Goal: Task Accomplishment & Management: Manage account settings

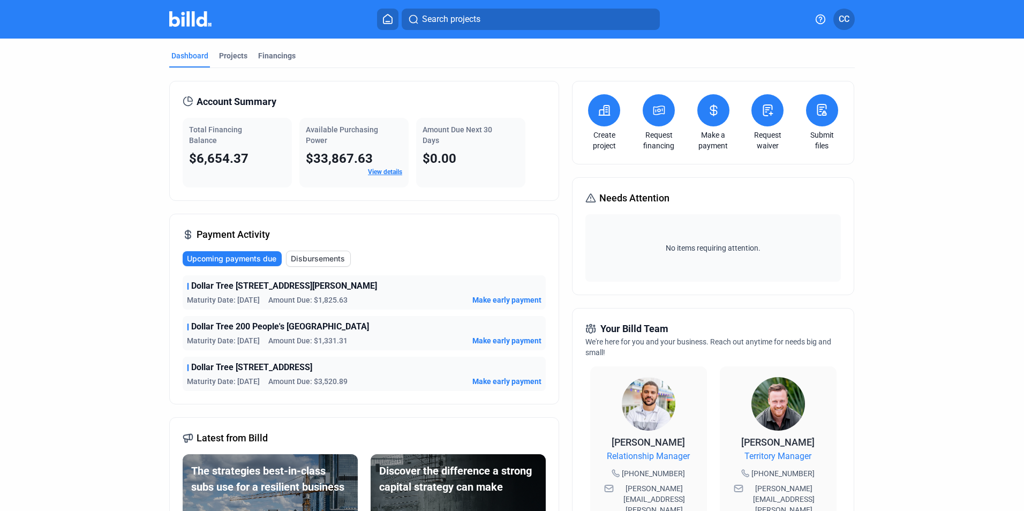
click at [225, 52] on div "Projects" at bounding box center [233, 55] width 28 height 11
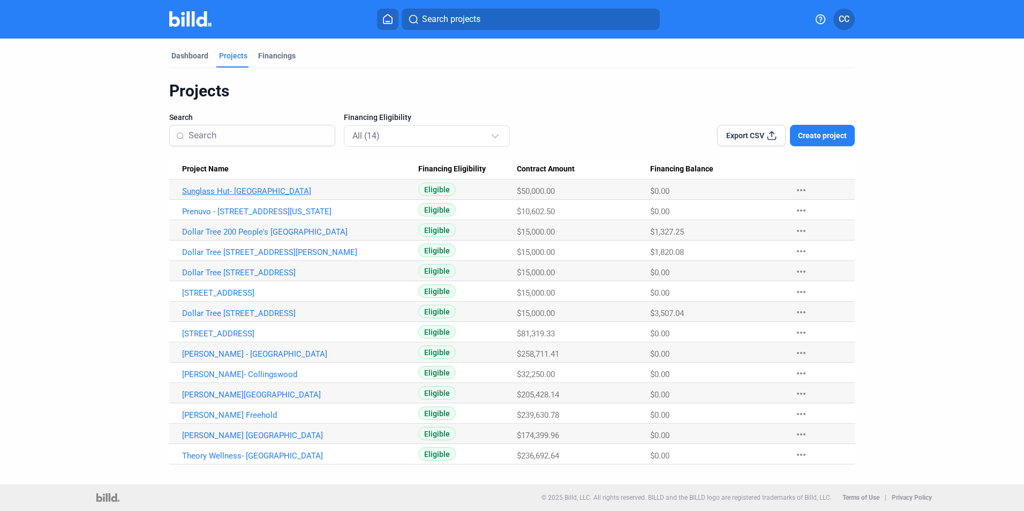
click at [289, 195] on link "Sunglass Hut- [GEOGRAPHIC_DATA]" at bounding box center [300, 191] width 236 height 10
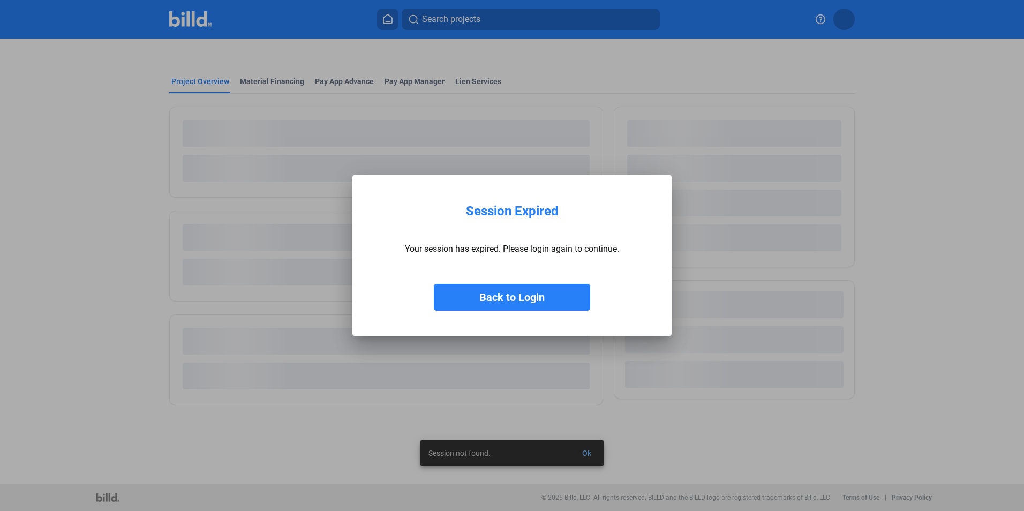
click at [559, 295] on button "Back to Login" at bounding box center [512, 297] width 156 height 27
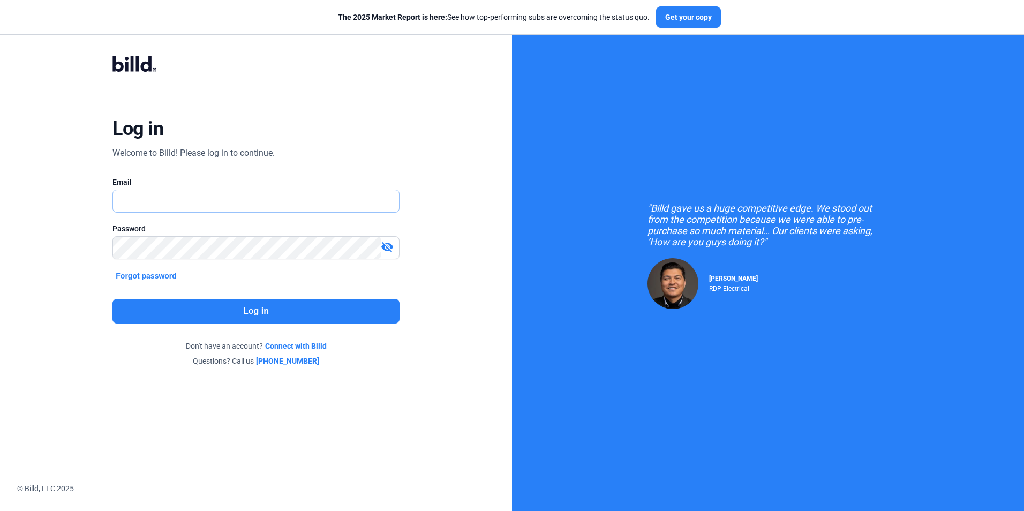
click at [272, 202] on input "text" at bounding box center [255, 201] width 285 height 22
type input "[EMAIL_ADDRESS][DOMAIN_NAME]"
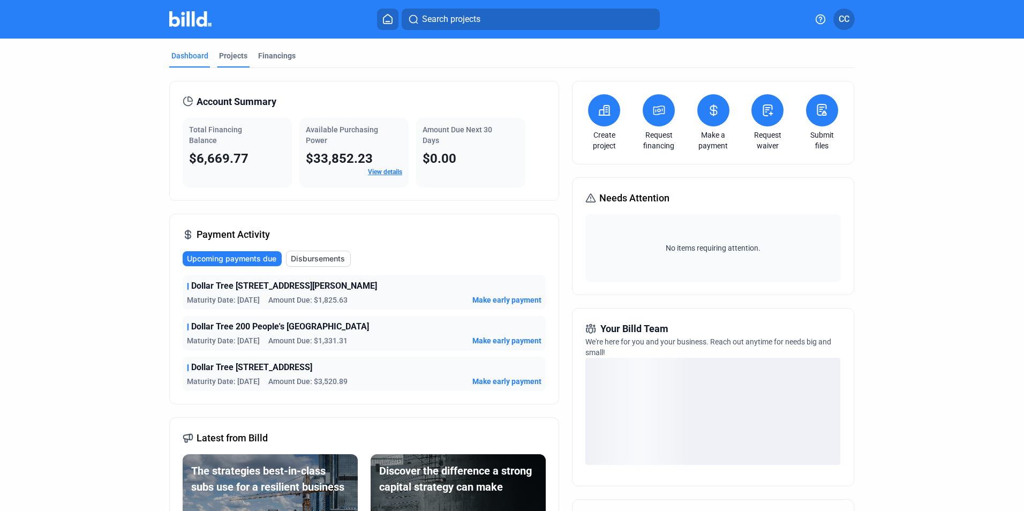
click at [231, 53] on div "Projects" at bounding box center [233, 55] width 28 height 11
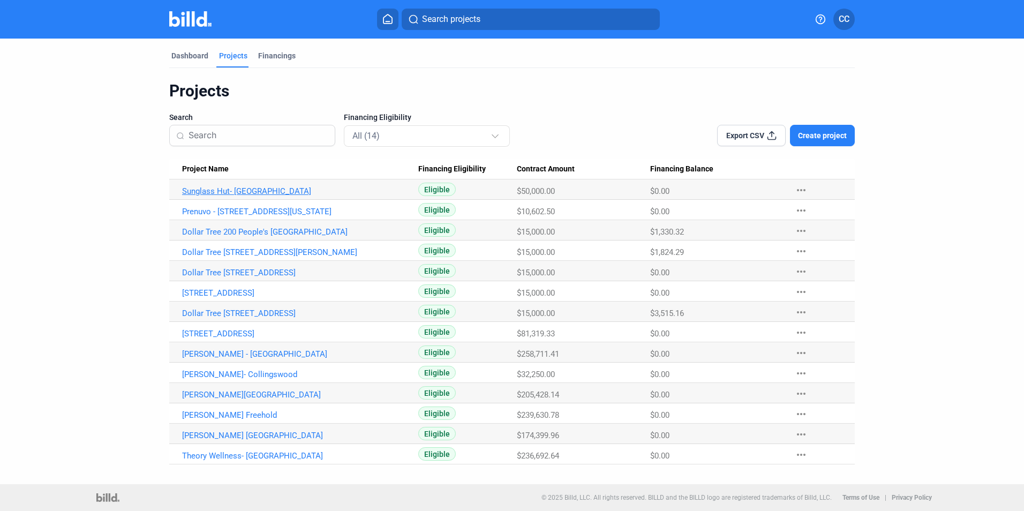
click at [307, 189] on link "Sunglass Hut- [GEOGRAPHIC_DATA]" at bounding box center [300, 191] width 236 height 10
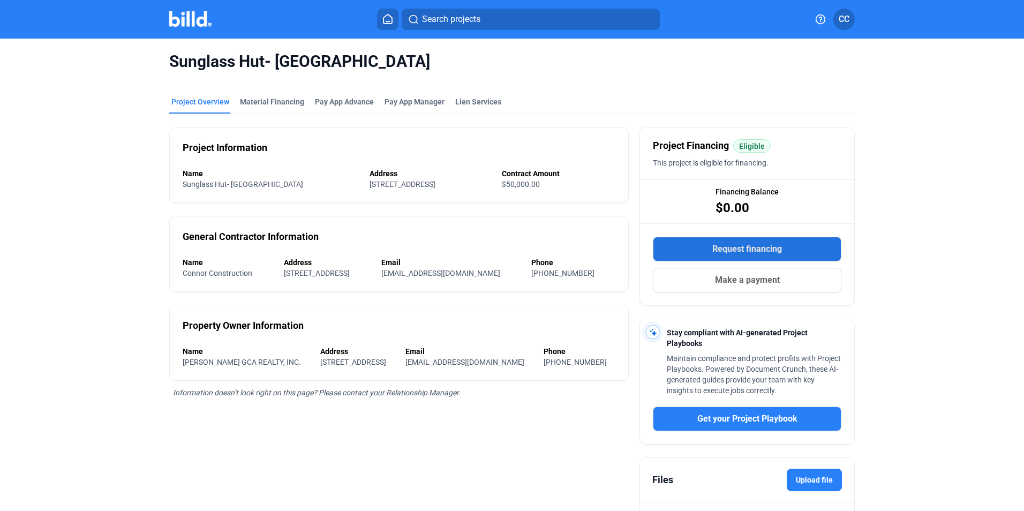
click at [695, 239] on button "Request financing" at bounding box center [747, 249] width 189 height 25
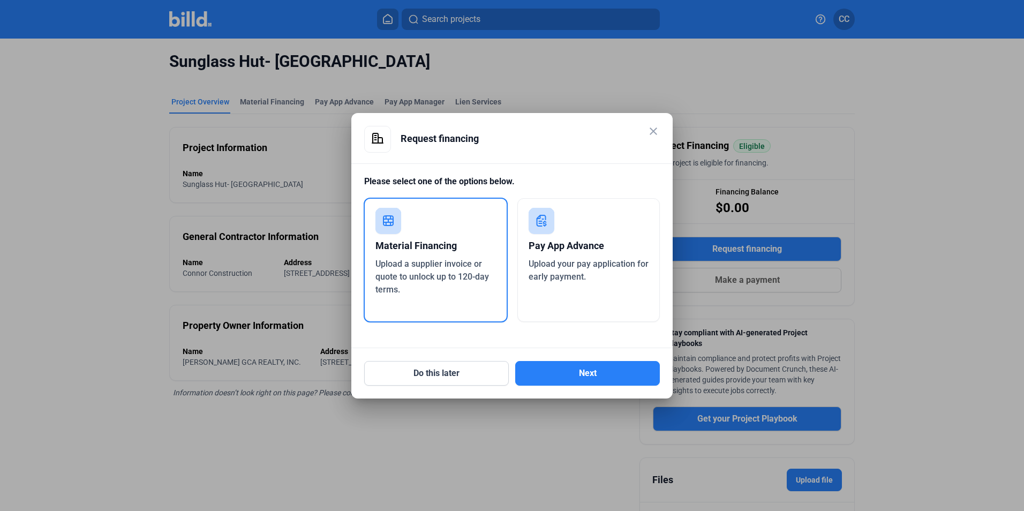
click at [656, 131] on mat-icon "close" at bounding box center [653, 131] width 13 height 13
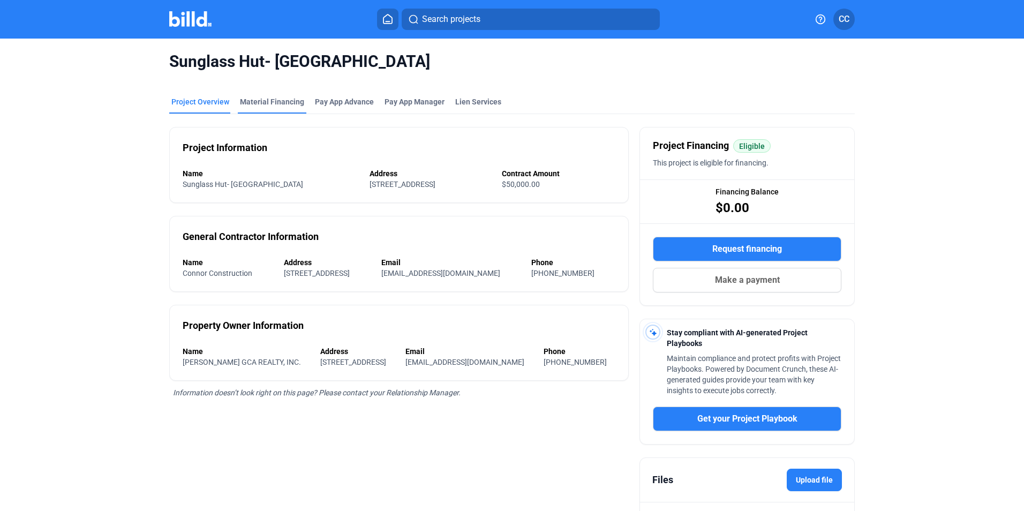
click at [267, 102] on div "Material Financing" at bounding box center [272, 101] width 64 height 11
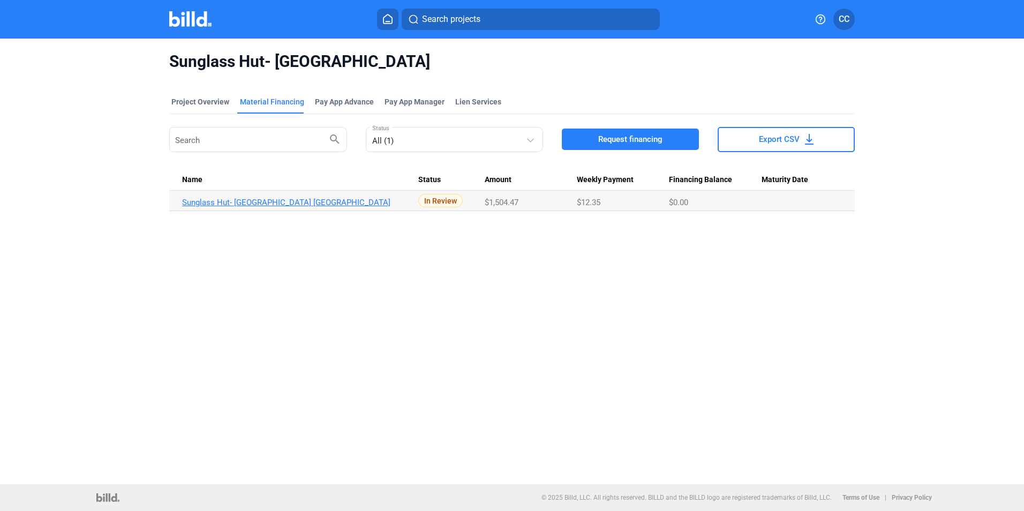
click at [275, 201] on link "Sunglass Hut- [GEOGRAPHIC_DATA] [GEOGRAPHIC_DATA]" at bounding box center [300, 203] width 236 height 10
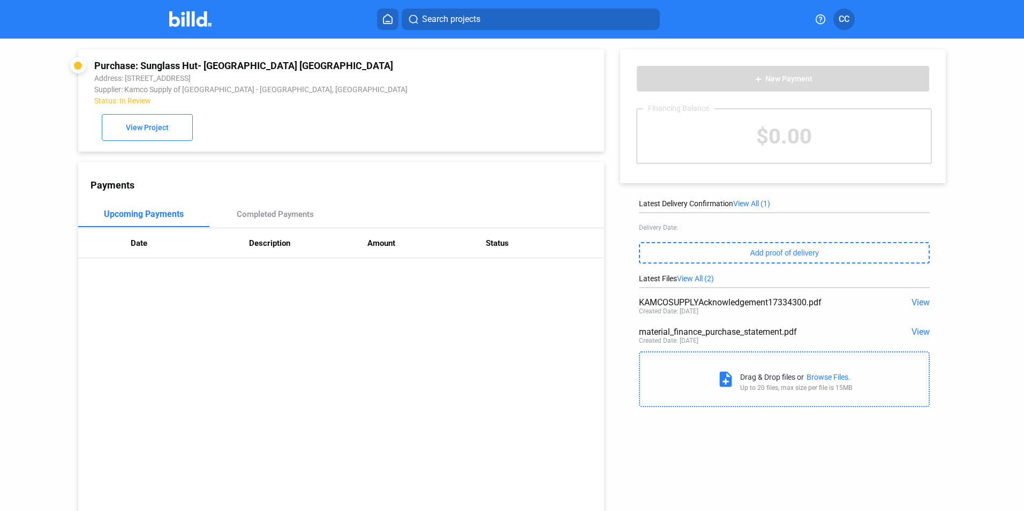
click at [812, 381] on div "Browse Files." at bounding box center [829, 377] width 44 height 9
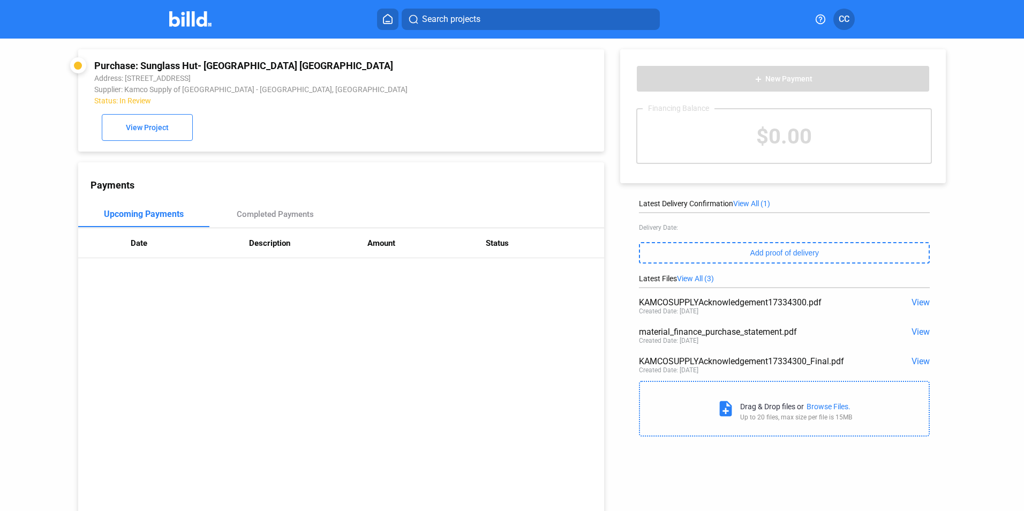
click at [695, 280] on span "View All (3)" at bounding box center [695, 278] width 37 height 9
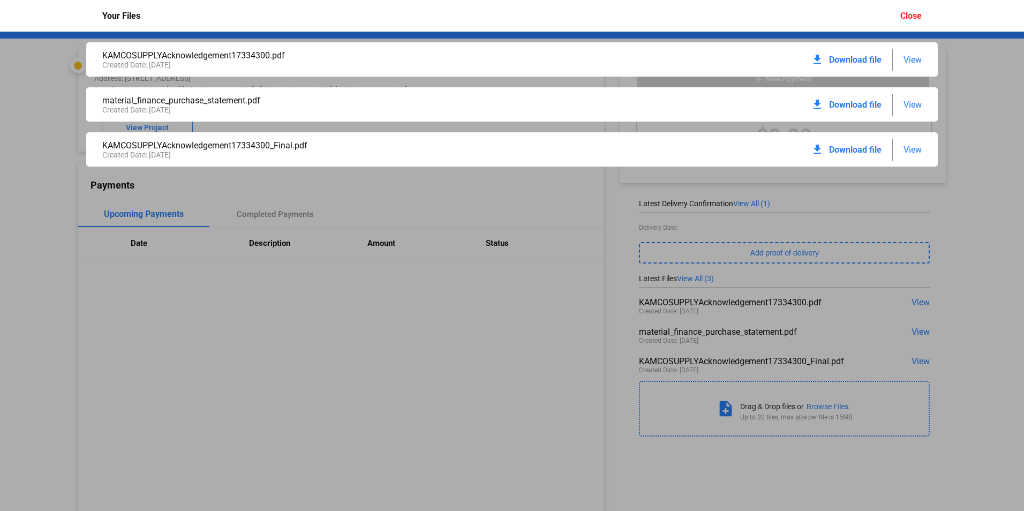
click at [486, 350] on div "KAMCOSUPPLYAcknowledgement17334300.pdf Created Date: [DATE] download Download f…" at bounding box center [512, 271] width 1024 height 479
click at [957, 48] on div "KAMCOSUPPLYAcknowledgement17334300.pdf Created Date: [DATE] download Download f…" at bounding box center [512, 271] width 1024 height 479
click at [910, 14] on div "Close" at bounding box center [910, 16] width 21 height 10
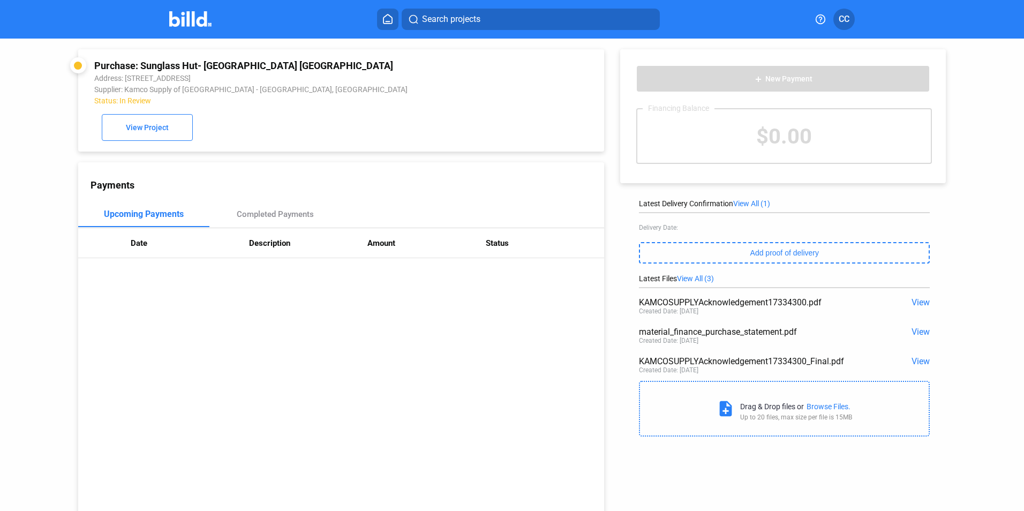
click at [922, 370] on div "KAMCOSUPPLYAcknowledgement17334300_Final.pdf View Created Date: [DATE]" at bounding box center [784, 365] width 291 height 29
click at [919, 363] on span "View" at bounding box center [921, 361] width 18 height 10
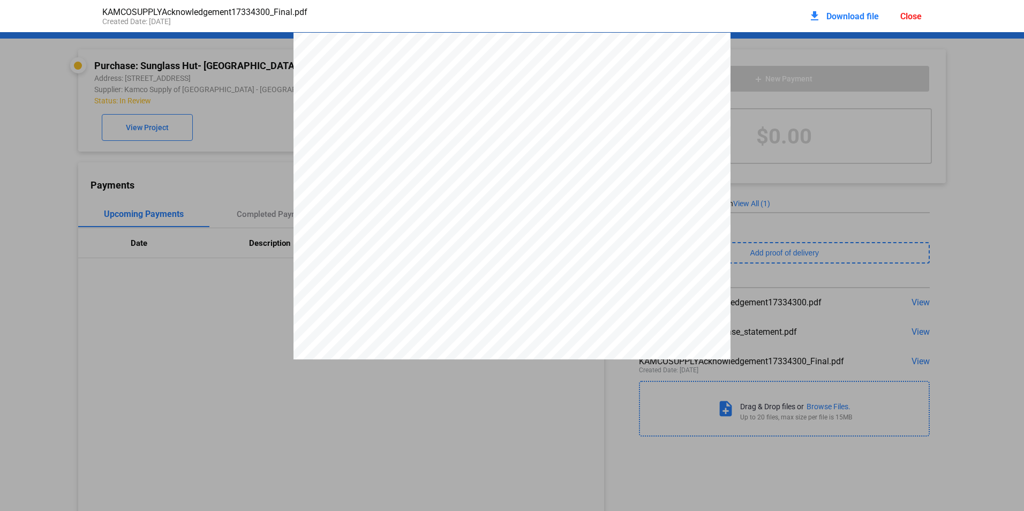
click at [786, 96] on div "[GEOGRAPHIC_DATA][PHONE_NUMBER] TEL [PHONE_NUMBER][GEOGRAPHIC_DATA][US_STATE][P…" at bounding box center [512, 316] width 1024 height 566
click at [901, 16] on div "Close" at bounding box center [910, 16] width 21 height 10
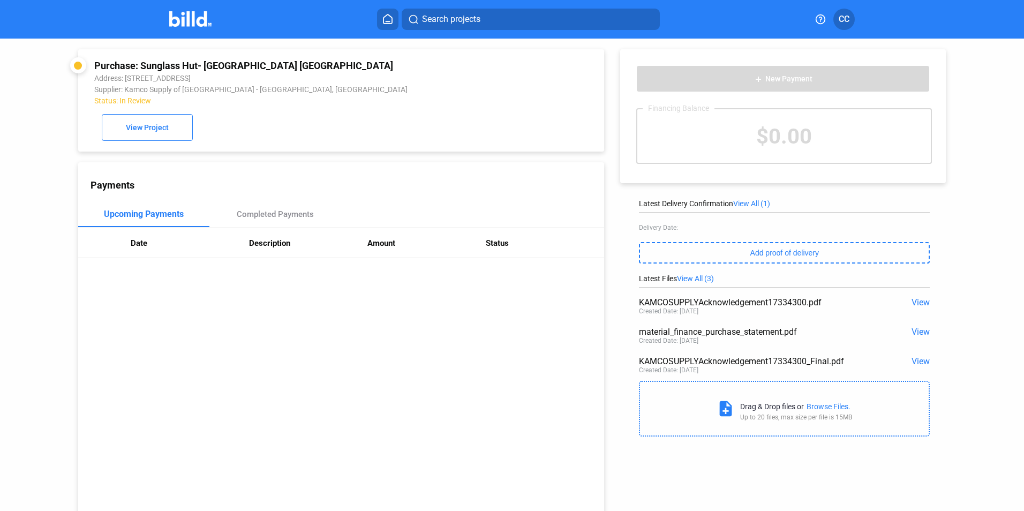
click at [751, 203] on span "View All (1)" at bounding box center [751, 203] width 37 height 9
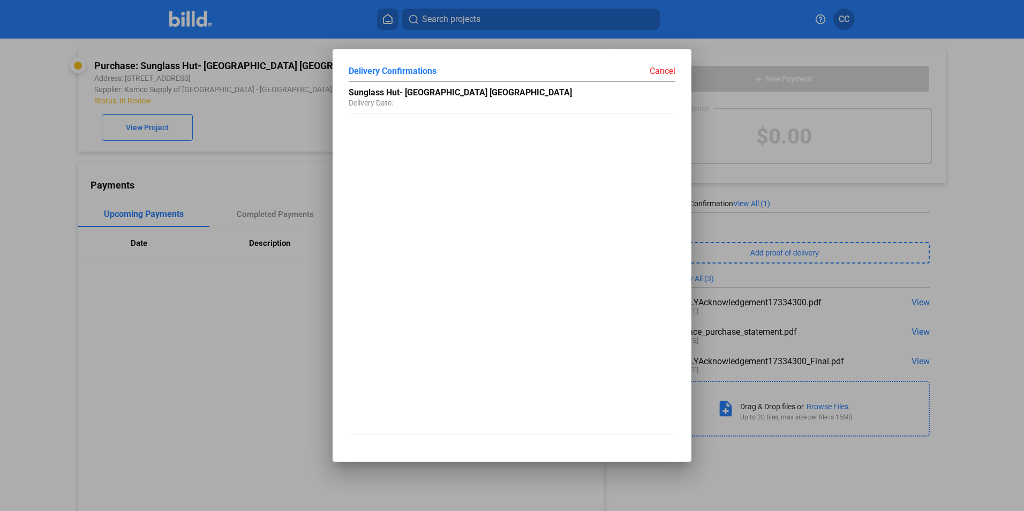
click at [670, 64] on mat-dialog-container "Delivery Confirmations Cancel Sunglass Hut- [GEOGRAPHIC_DATA] [GEOGRAPHIC_DATA]…" at bounding box center [512, 255] width 359 height 412
click at [670, 66] on div "Cancel" at bounding box center [593, 70] width 163 height 11
